Goal: Information Seeking & Learning: Learn about a topic

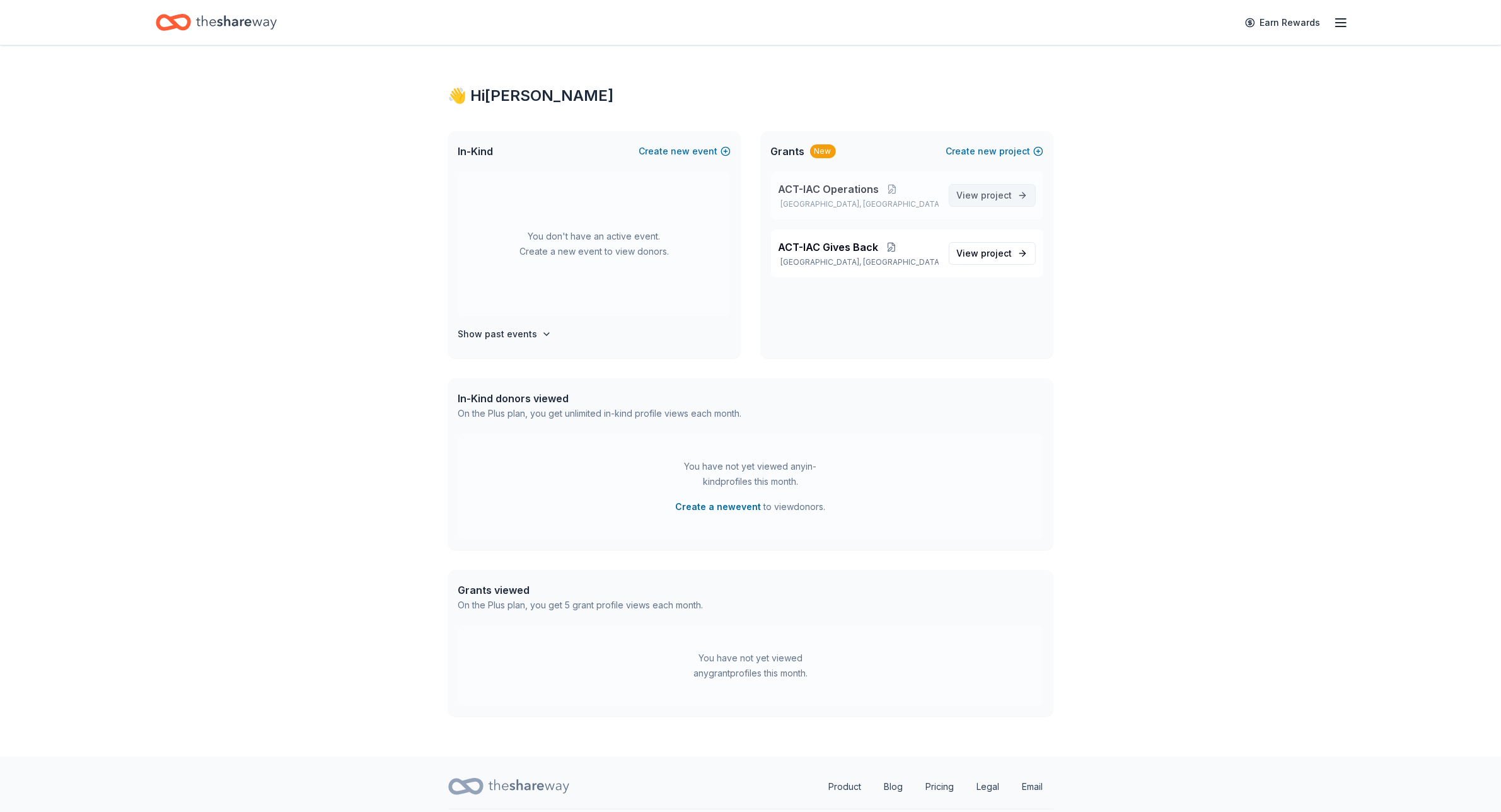
click at [992, 186] on link "View project" at bounding box center [993, 195] width 87 height 23
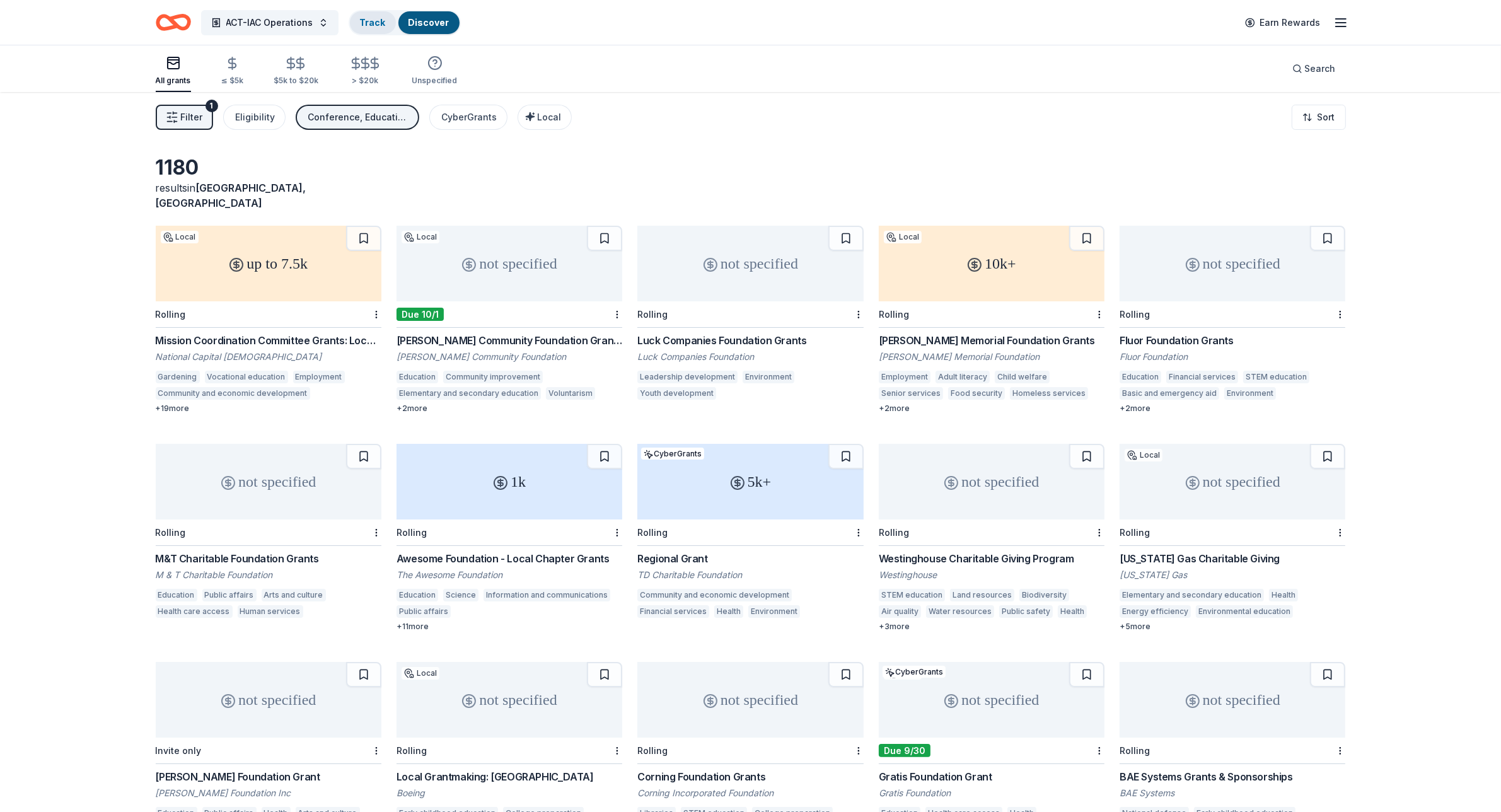
click at [365, 17] on link "Track" at bounding box center [373, 22] width 26 height 11
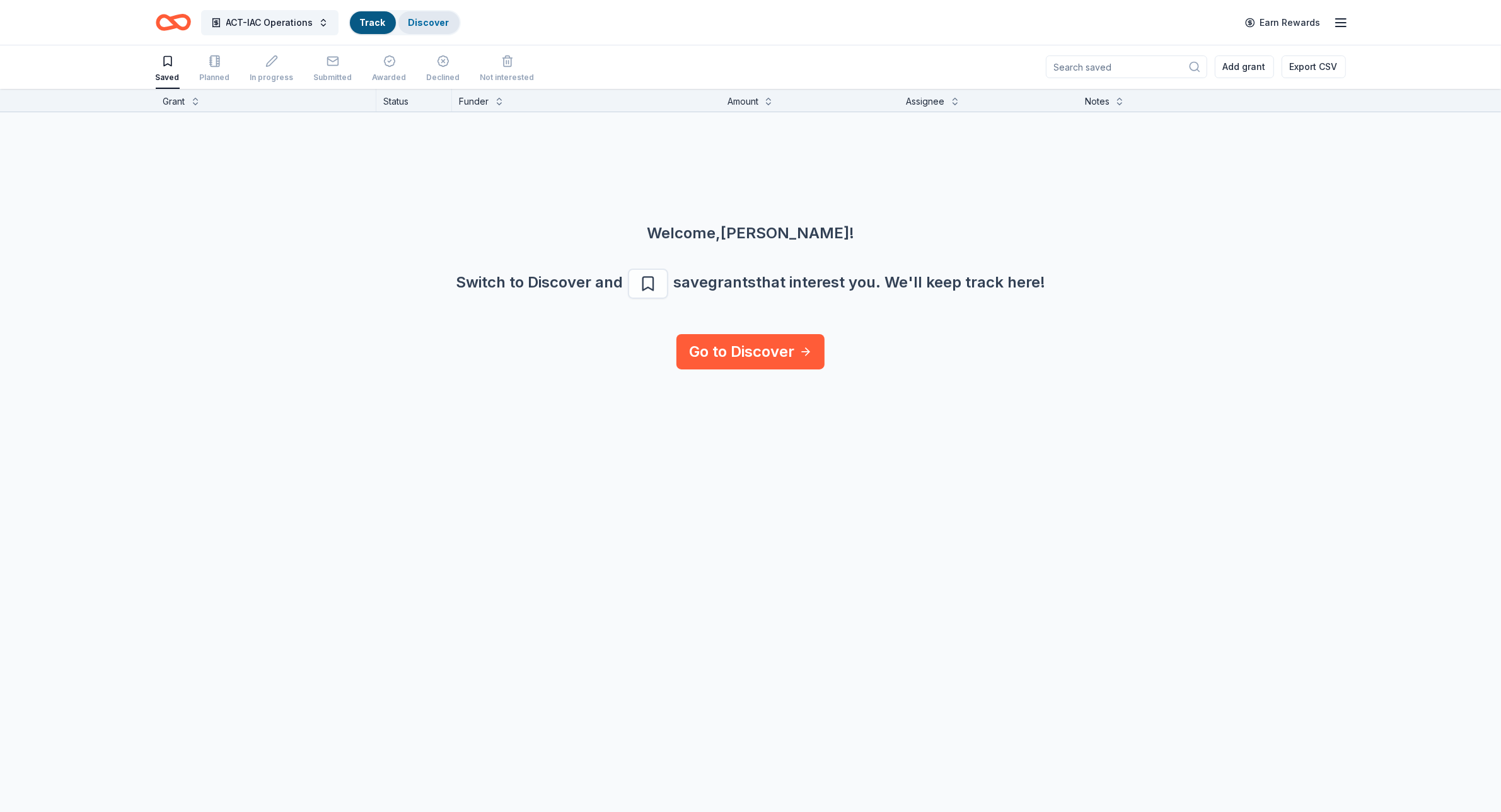
click at [426, 13] on div "Discover" at bounding box center [428, 23] width 61 height 23
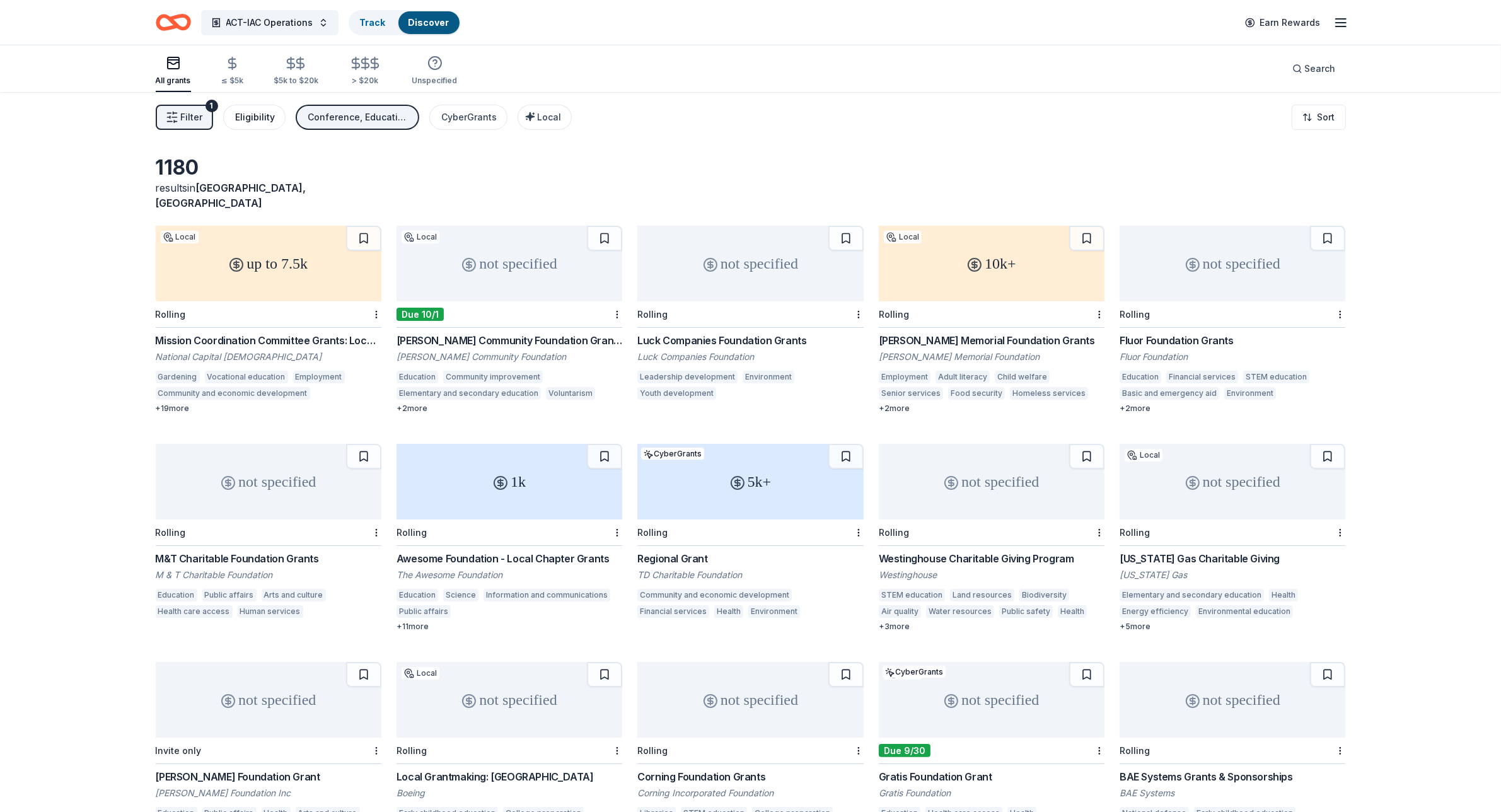
click at [260, 120] on div "Eligibility" at bounding box center [255, 118] width 39 height 15
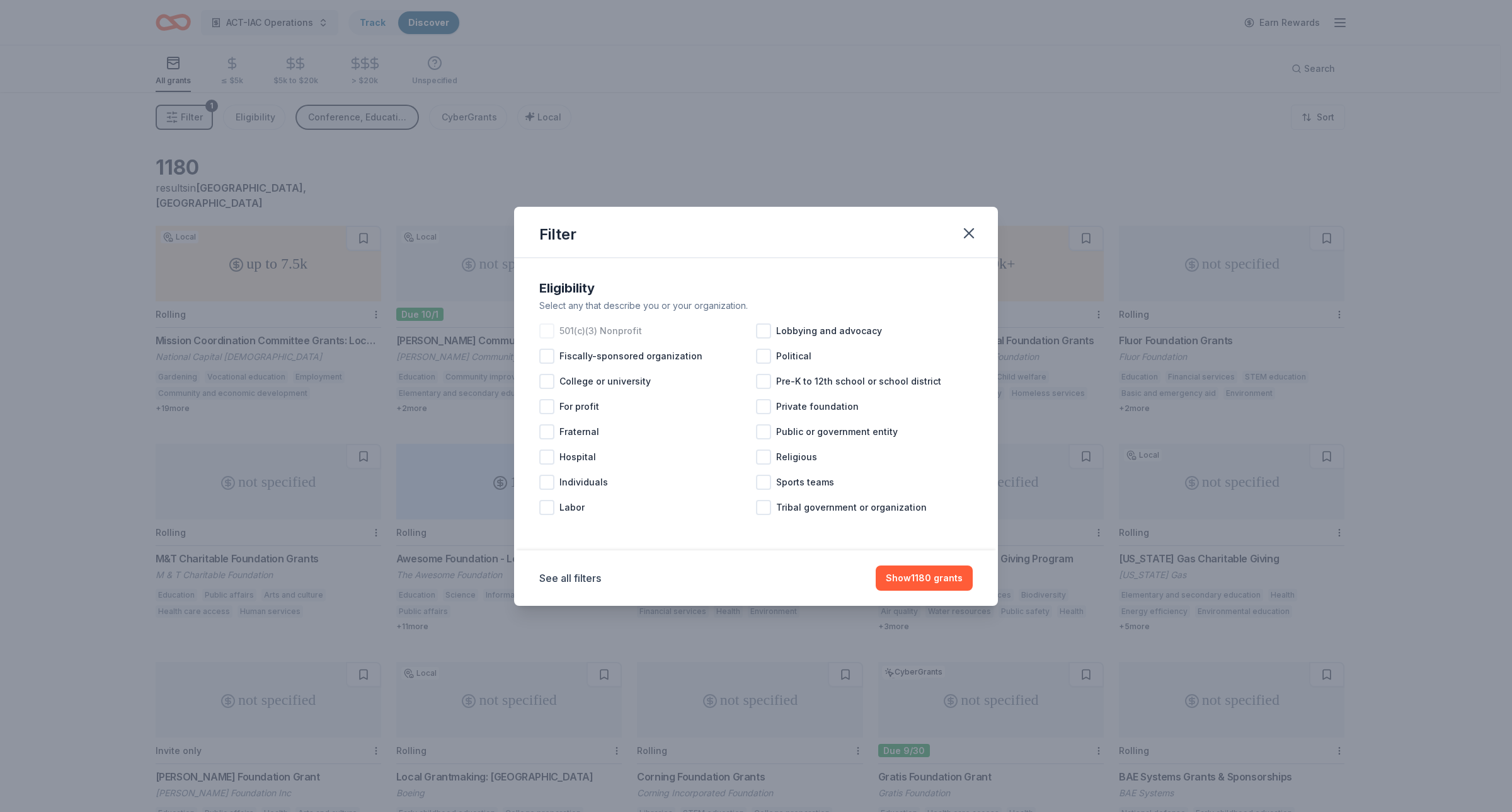
click at [547, 331] on div at bounding box center [547, 331] width 15 height 15
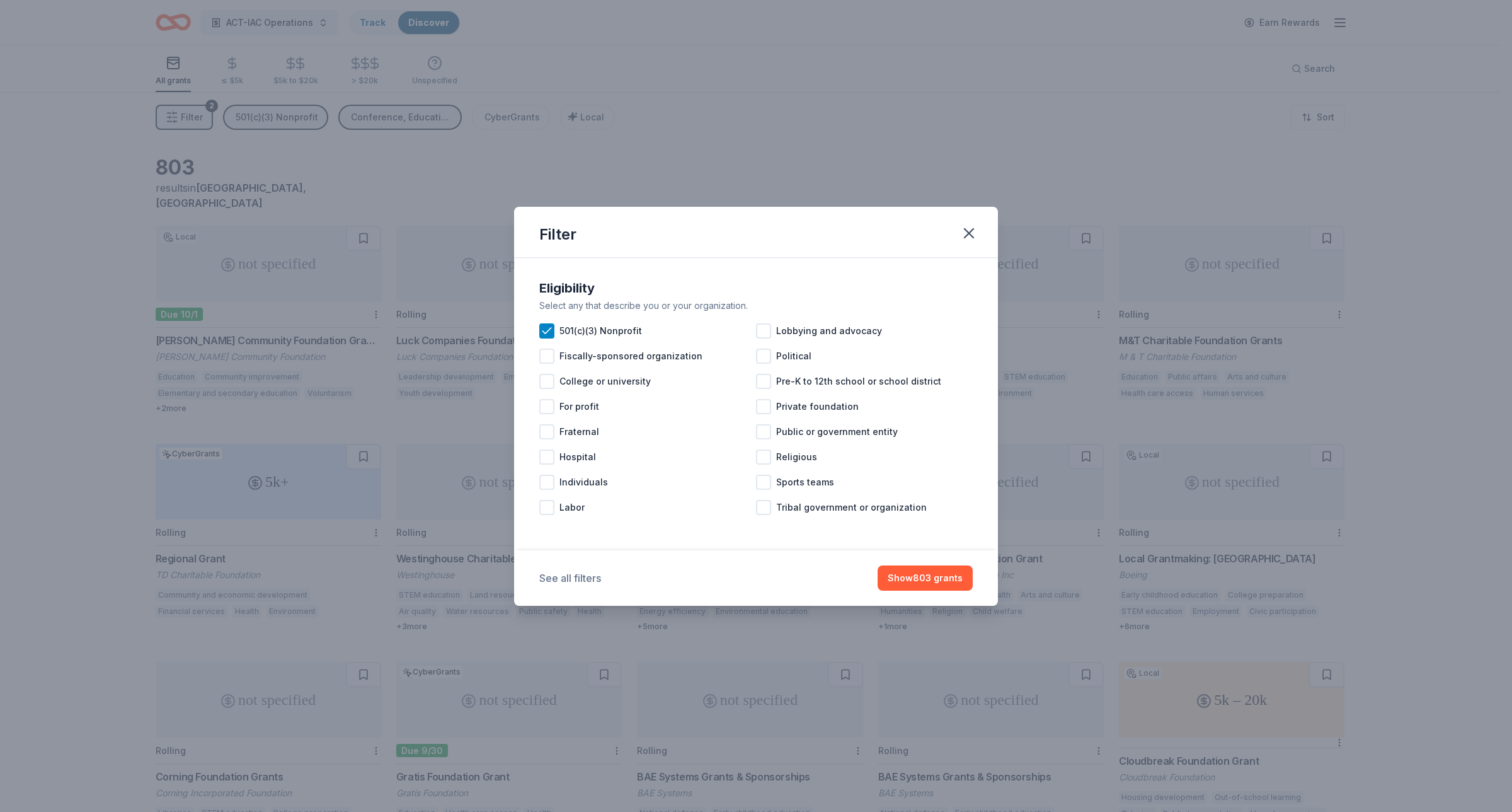
click at [574, 572] on button "See all filters" at bounding box center [570, 578] width 62 height 15
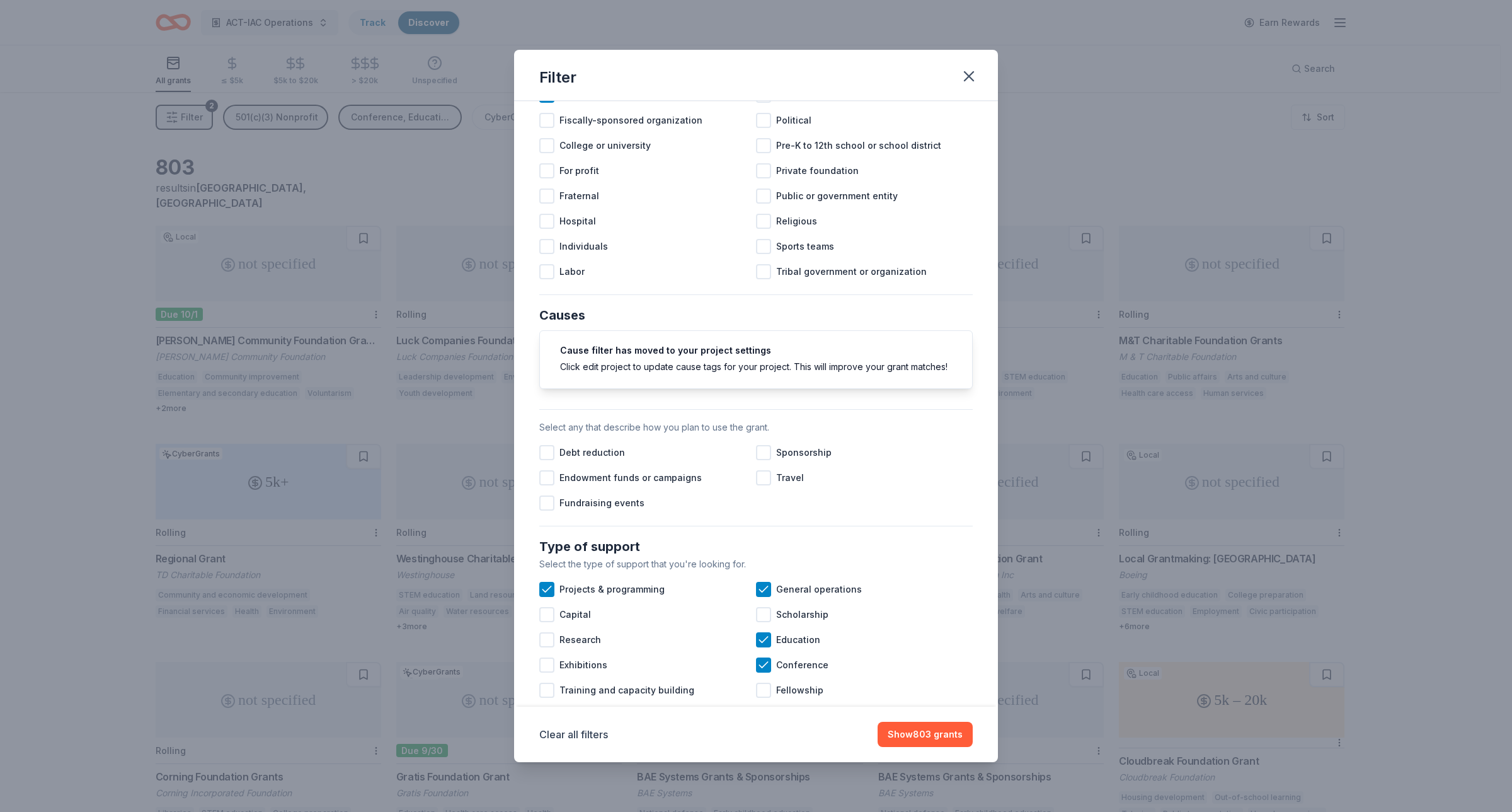
scroll to position [158, 0]
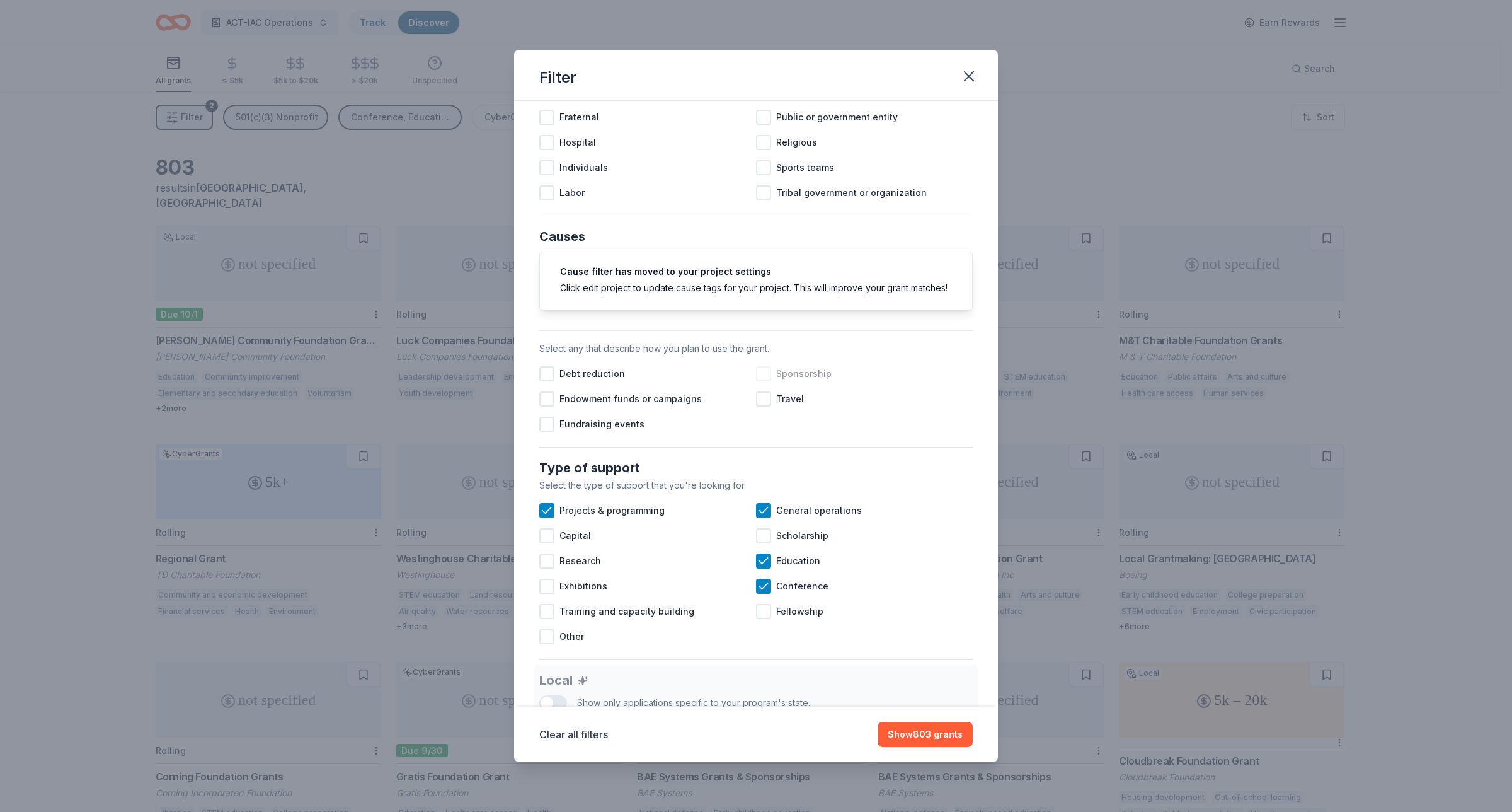
click at [762, 381] on div at bounding box center [764, 374] width 15 height 15
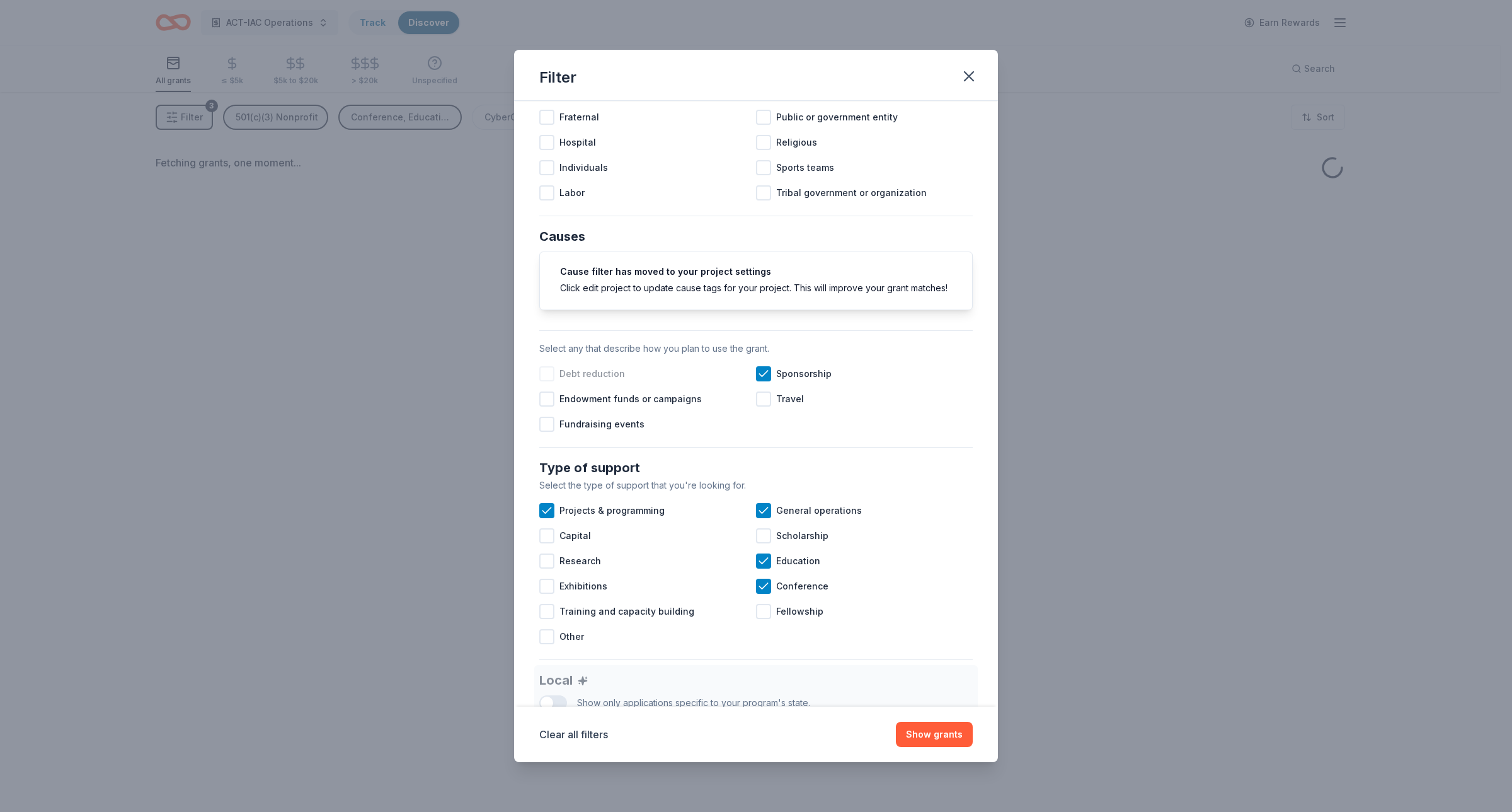
click at [547, 381] on div at bounding box center [547, 374] width 15 height 15
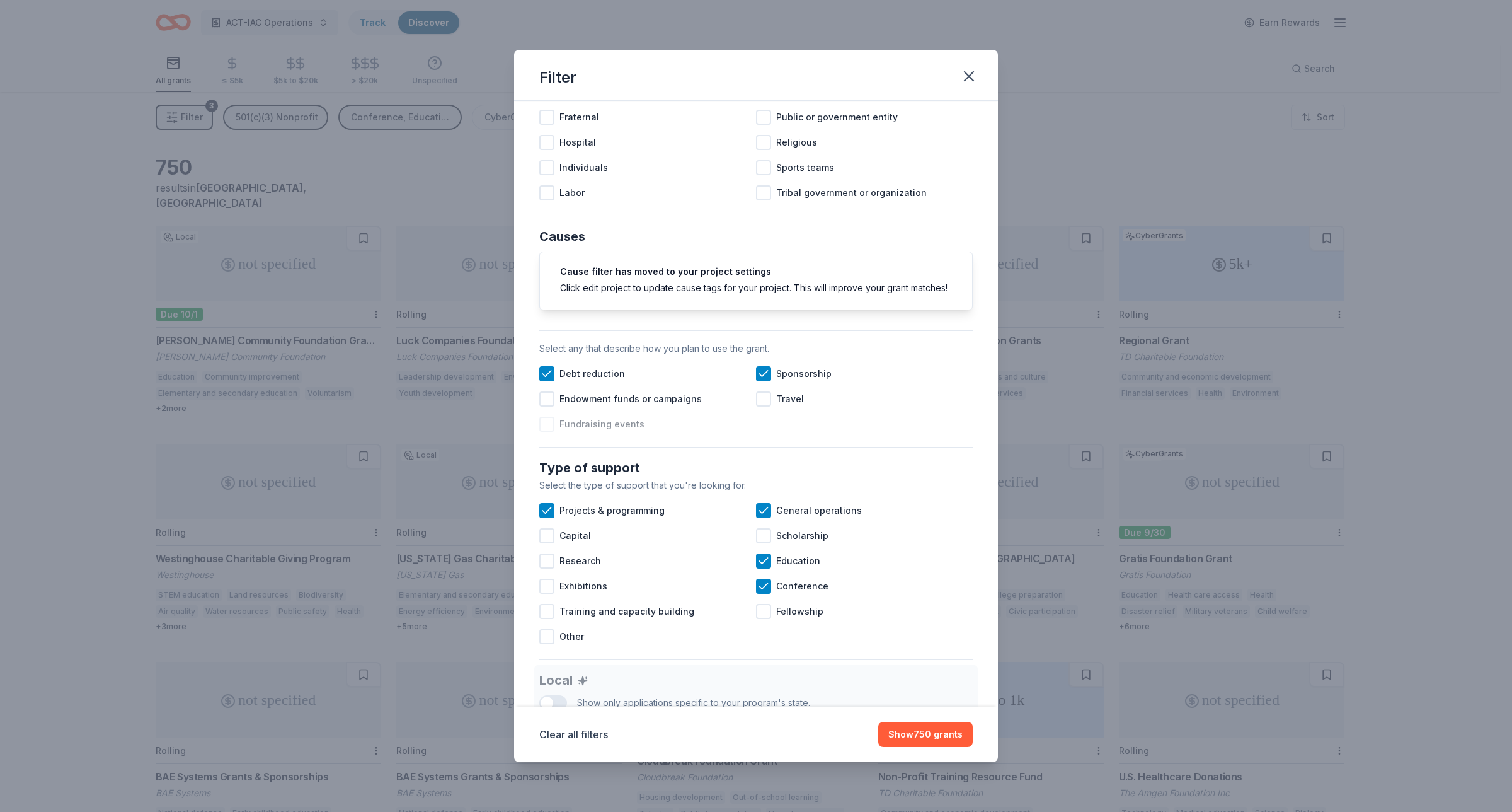
click at [550, 432] on div at bounding box center [547, 424] width 15 height 15
click at [550, 431] on icon at bounding box center [547, 424] width 13 height 13
click at [756, 406] on div at bounding box center [764, 399] width 15 height 15
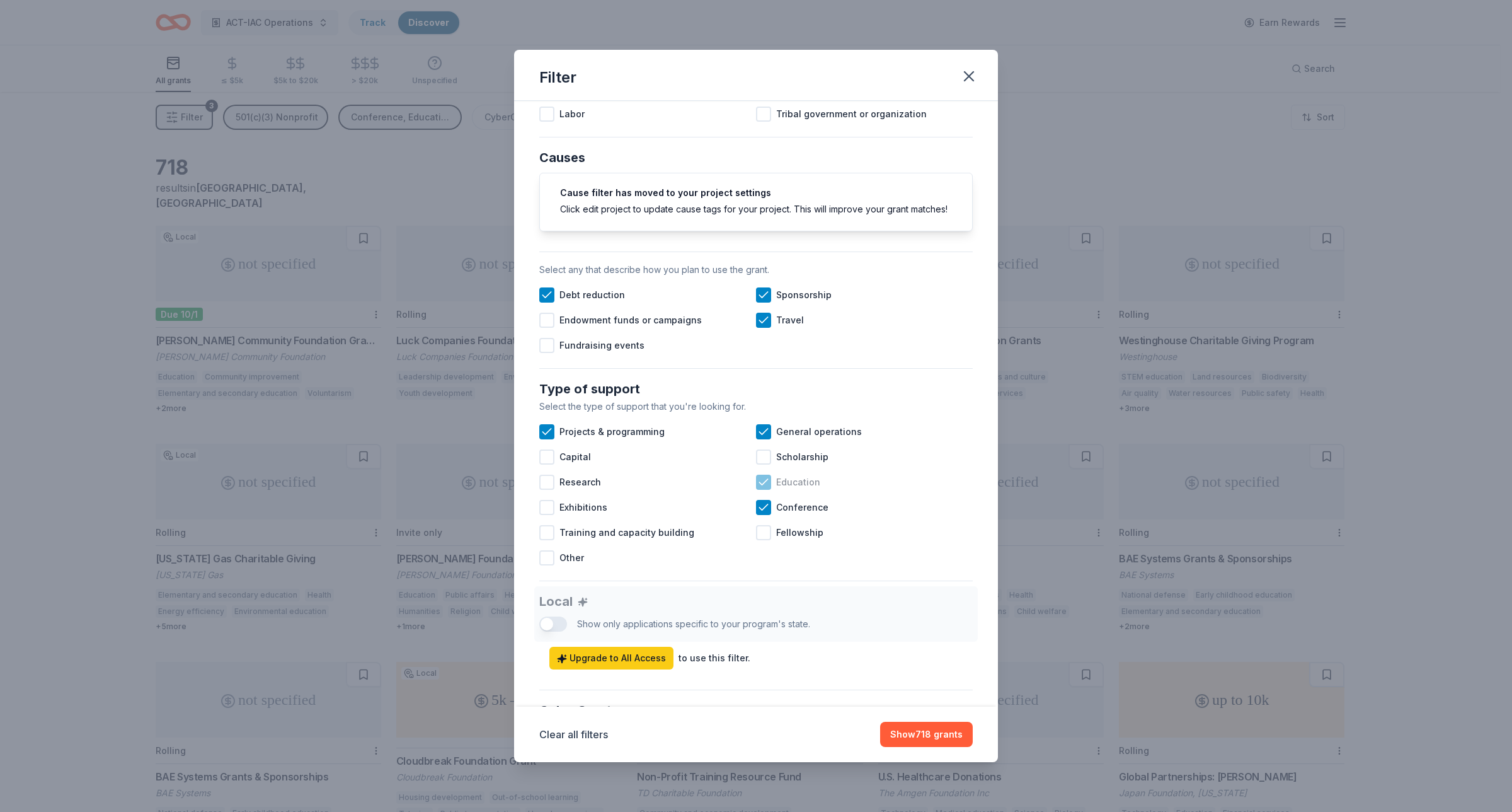
scroll to position [315, 0]
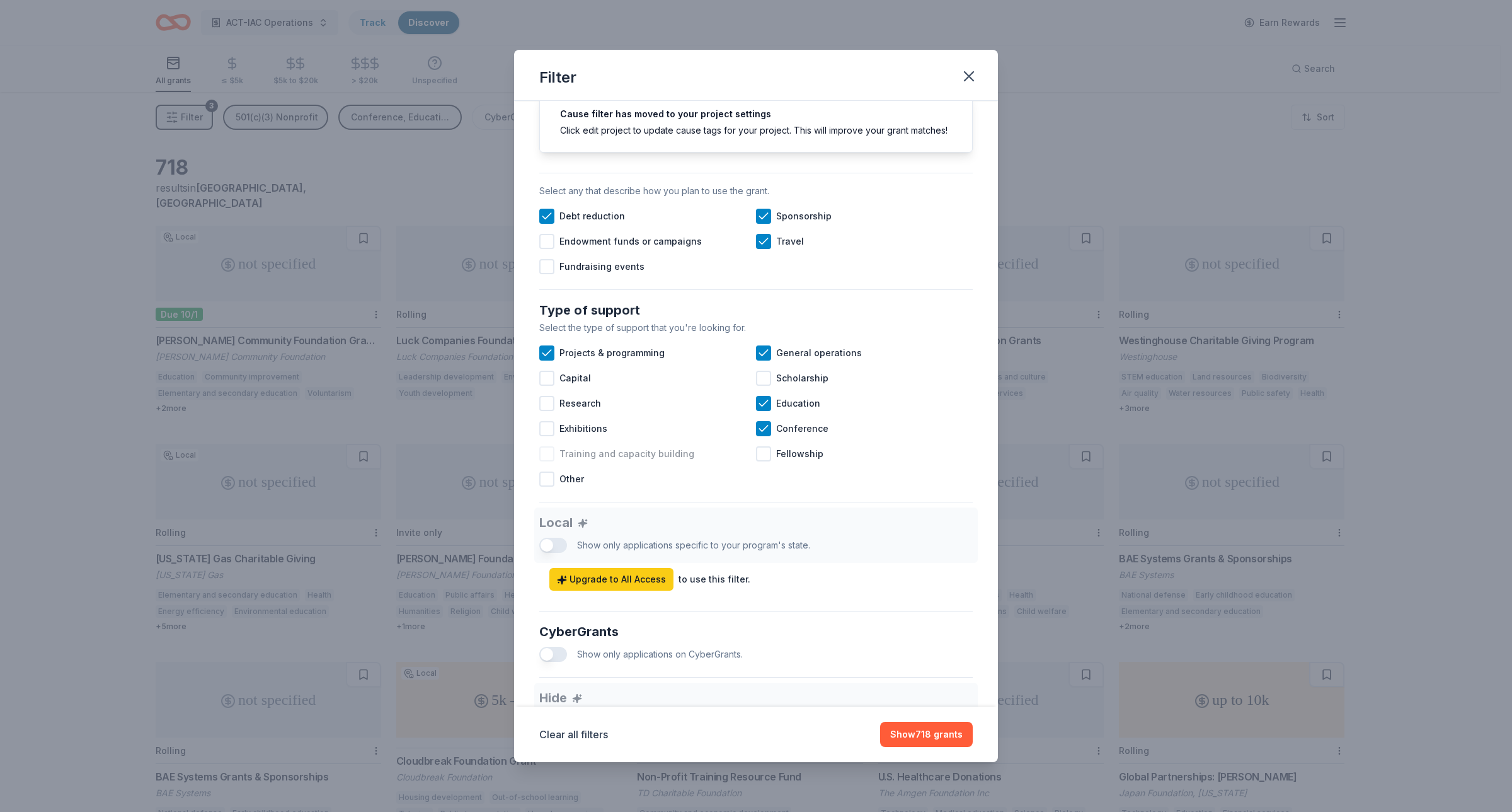
click at [542, 461] on div at bounding box center [547, 453] width 15 height 15
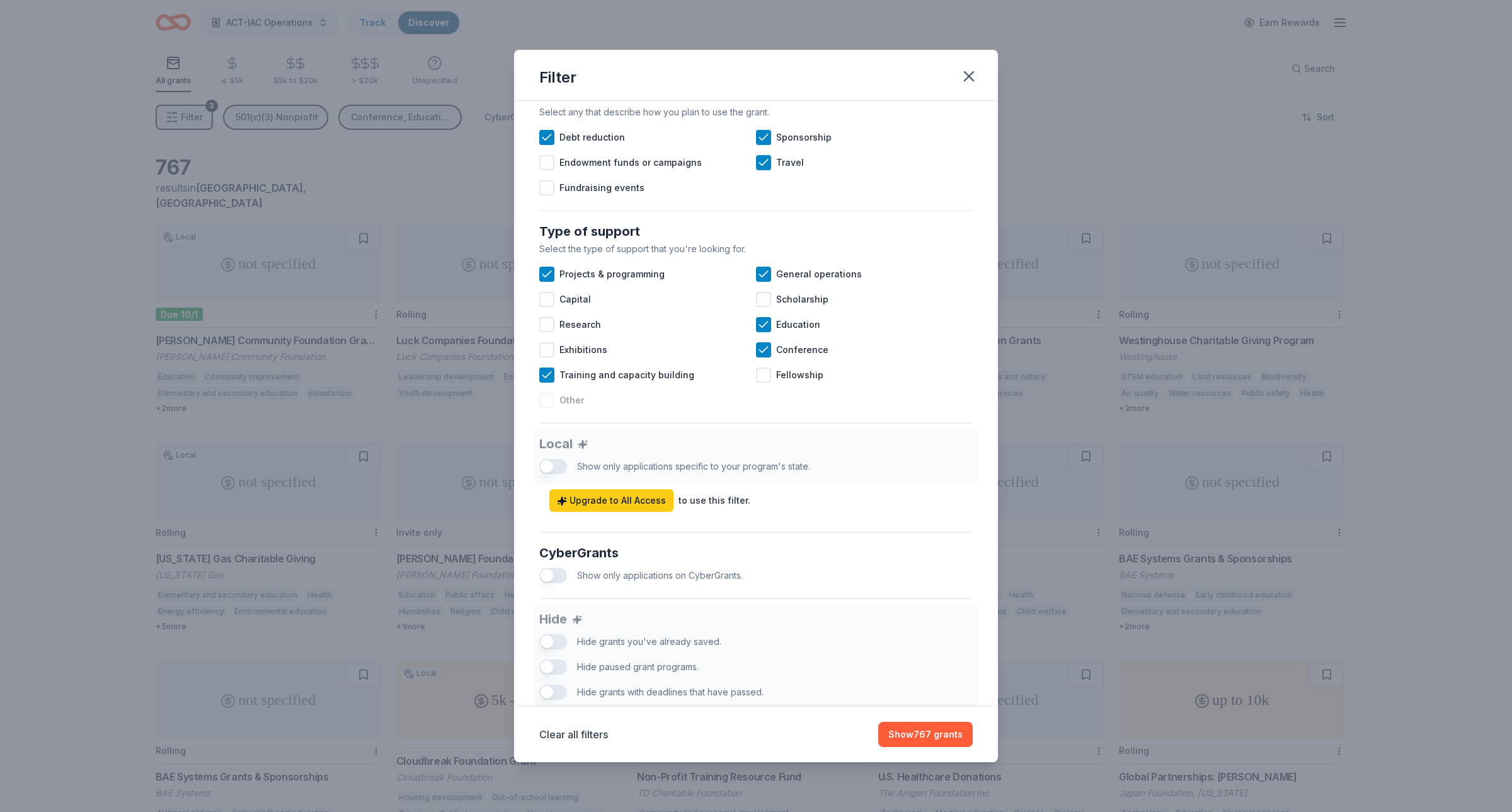
click at [545, 408] on div at bounding box center [547, 401] width 15 height 15
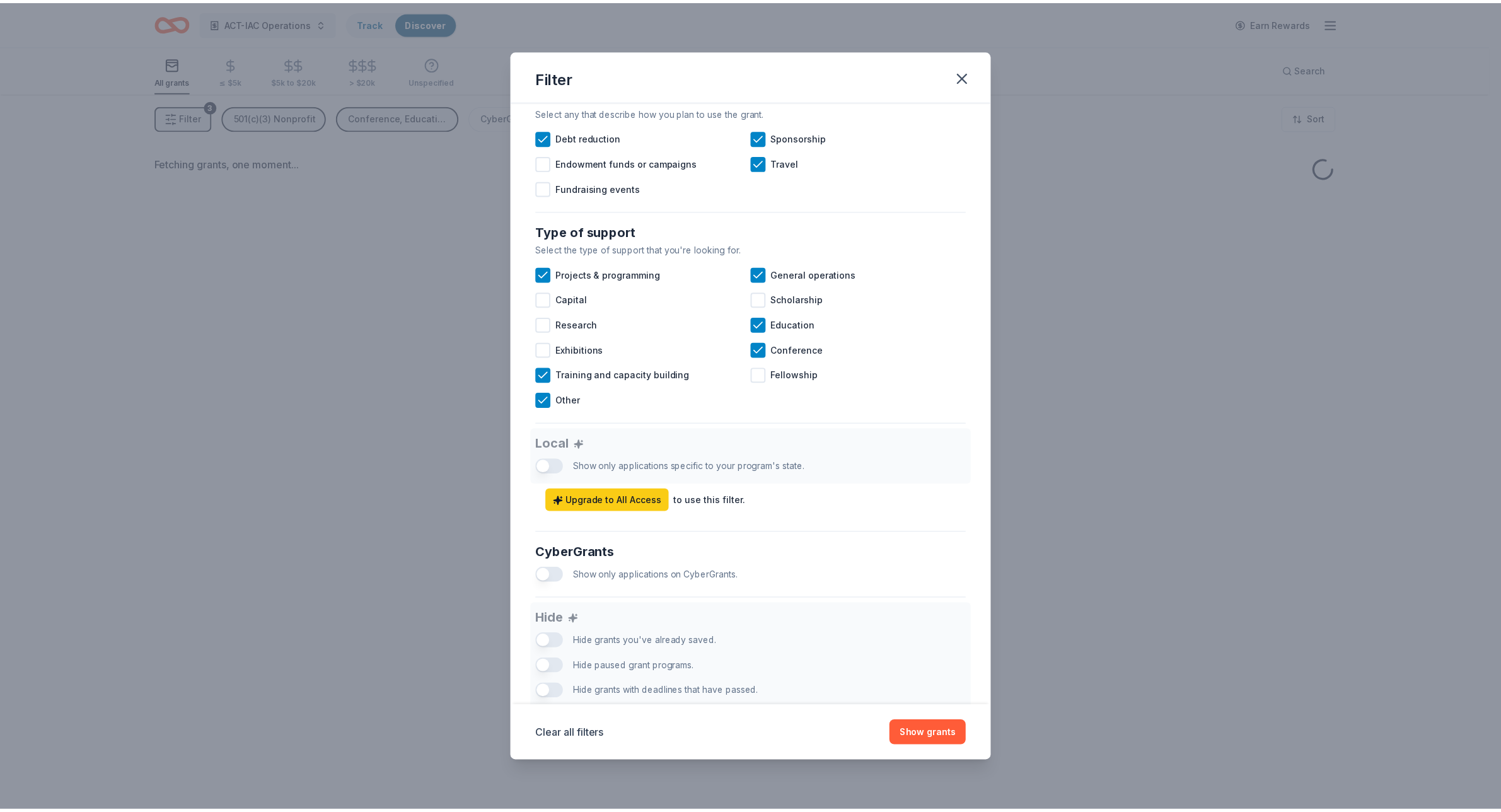
scroll to position [478, 0]
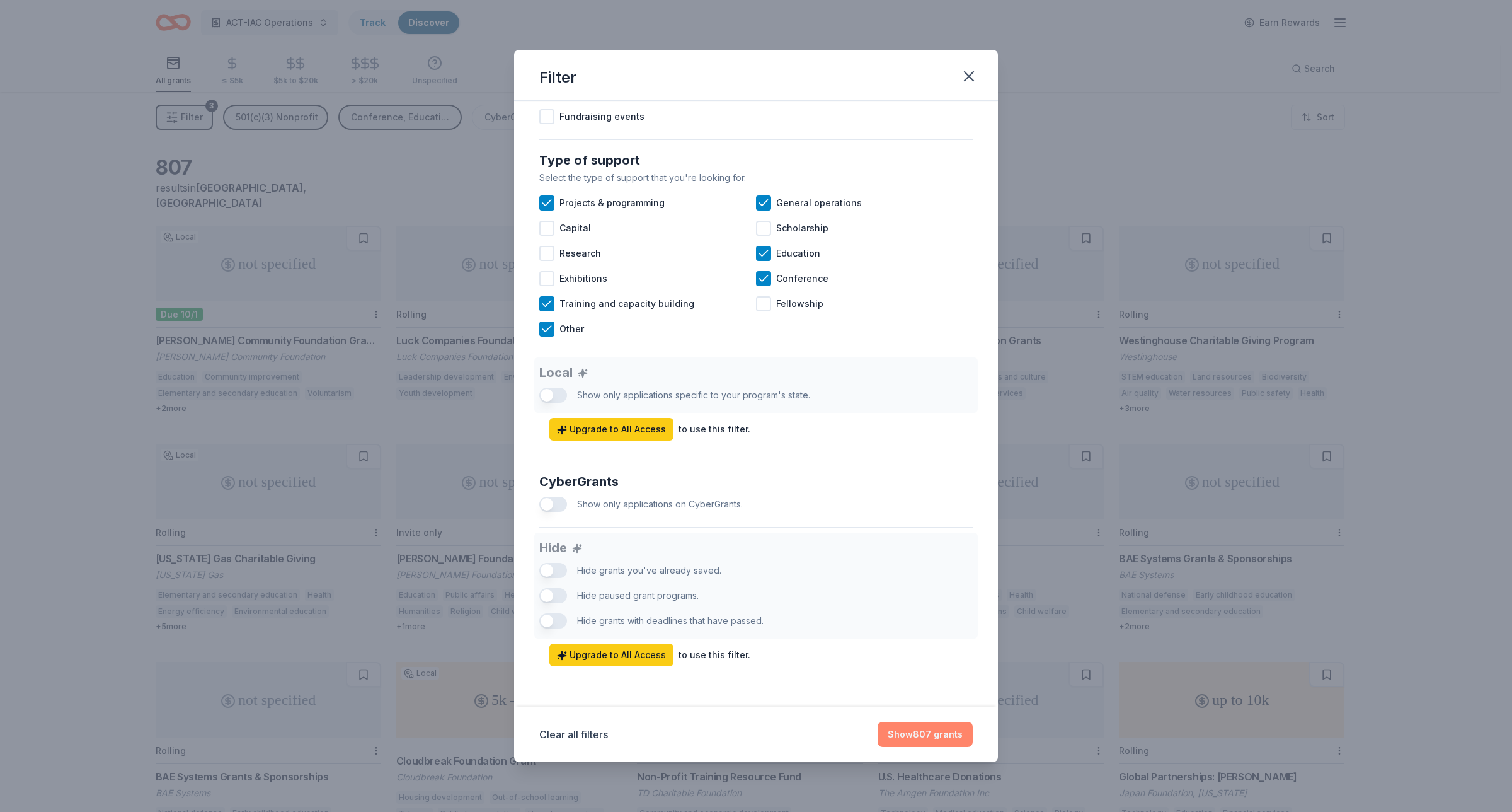
click at [942, 726] on button "Show 807 grants" at bounding box center [924, 734] width 95 height 25
